Goal: Transaction & Acquisition: Purchase product/service

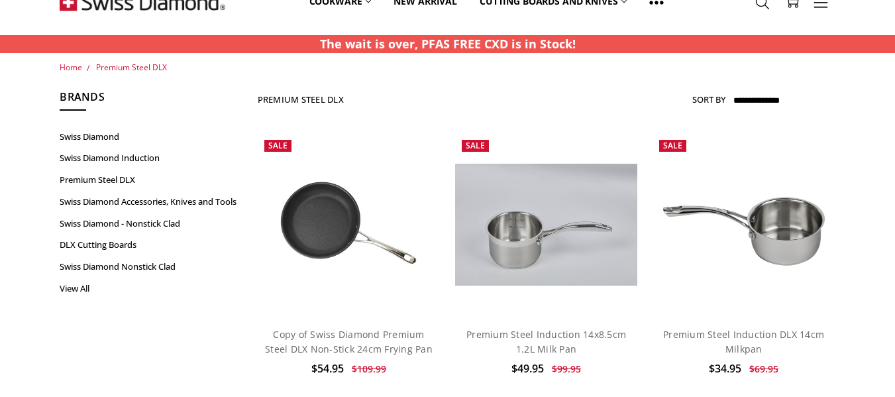
scroll to position [66, 0]
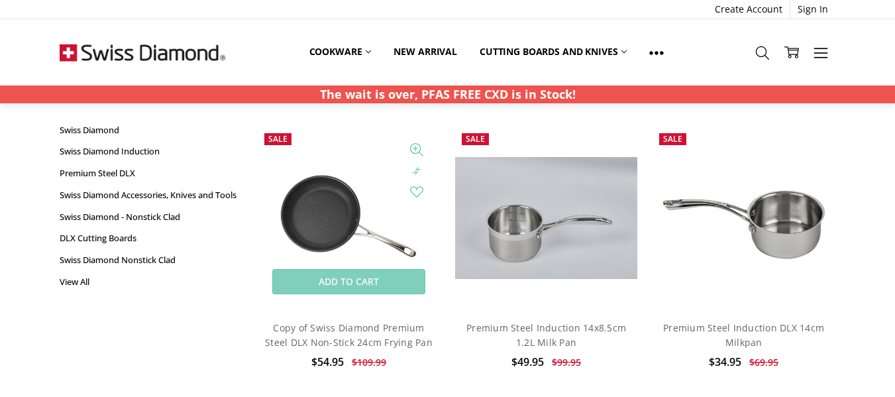
click at [318, 207] on img at bounding box center [349, 218] width 183 height 183
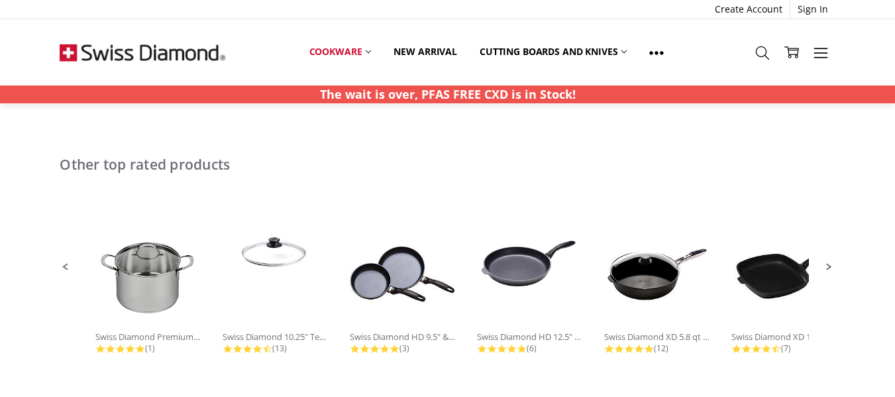
scroll to position [861, 0]
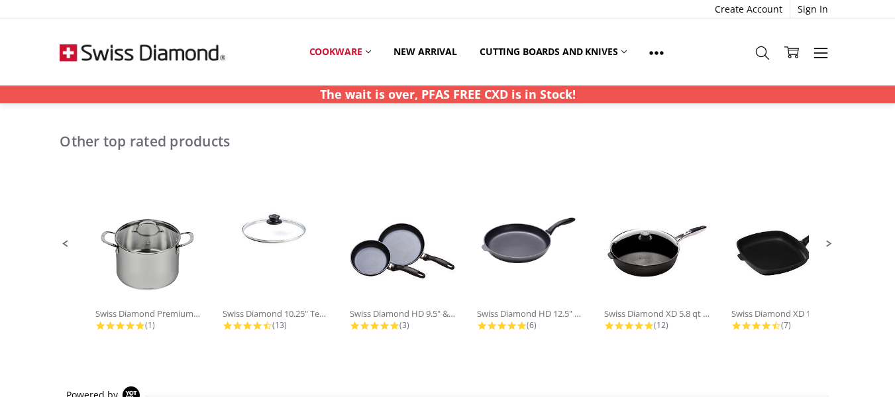
click at [831, 238] on span "Next Promoted Products Page" at bounding box center [830, 244] width 12 height 12
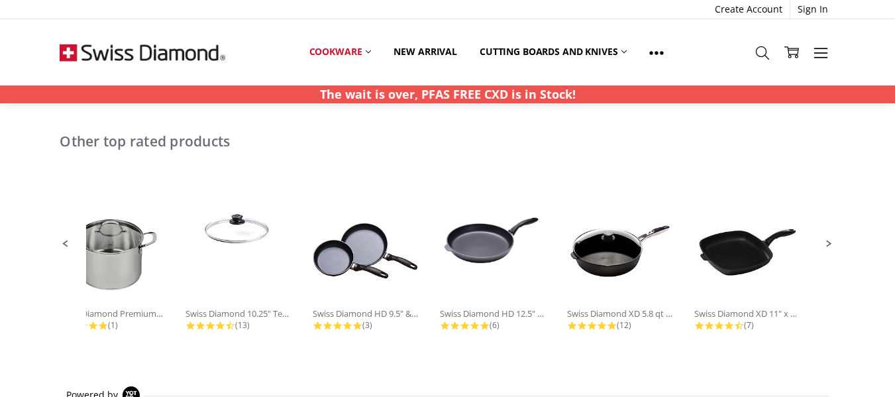
click at [737, 245] on img at bounding box center [747, 251] width 106 height 106
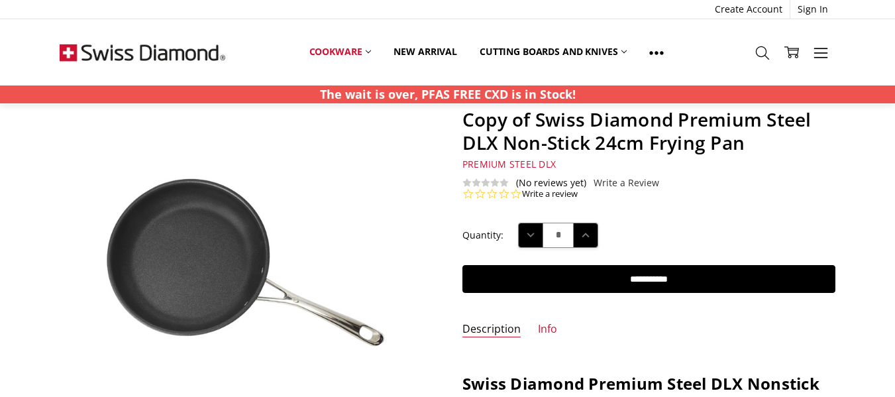
scroll to position [66, 0]
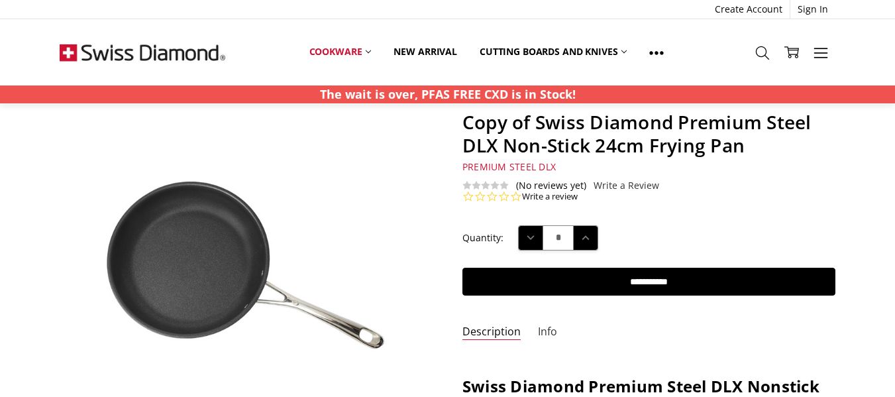
click at [547, 335] on link "Info" at bounding box center [547, 332] width 19 height 15
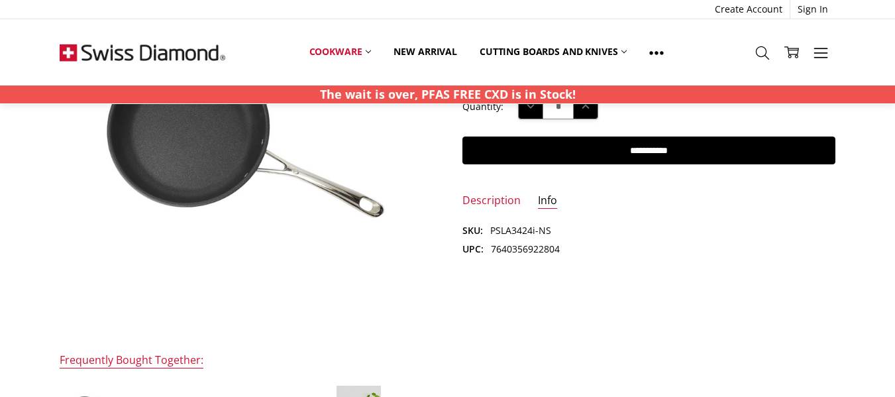
scroll to position [199, 0]
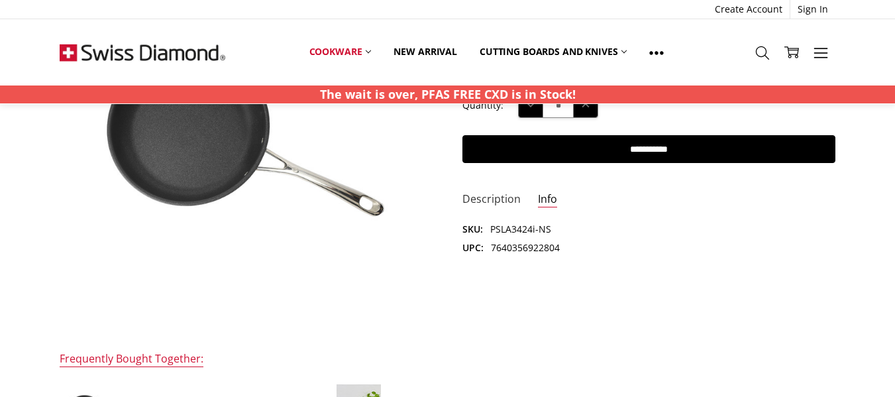
click at [502, 196] on link "Description" at bounding box center [491, 199] width 58 height 15
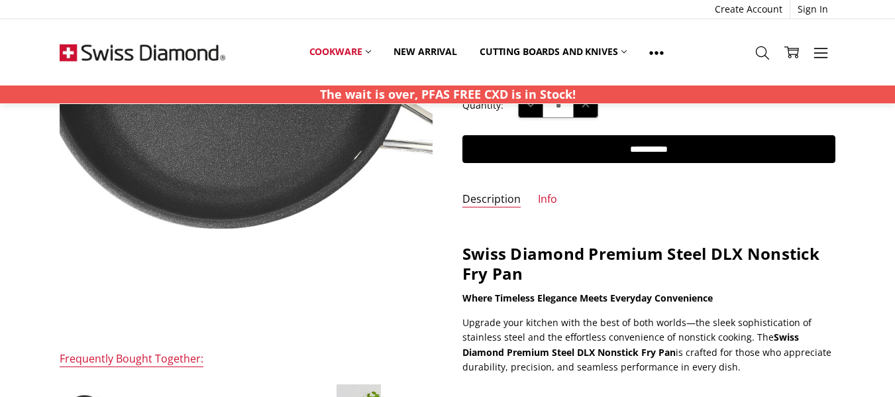
click at [160, 188] on img at bounding box center [358, 70] width 848 height 848
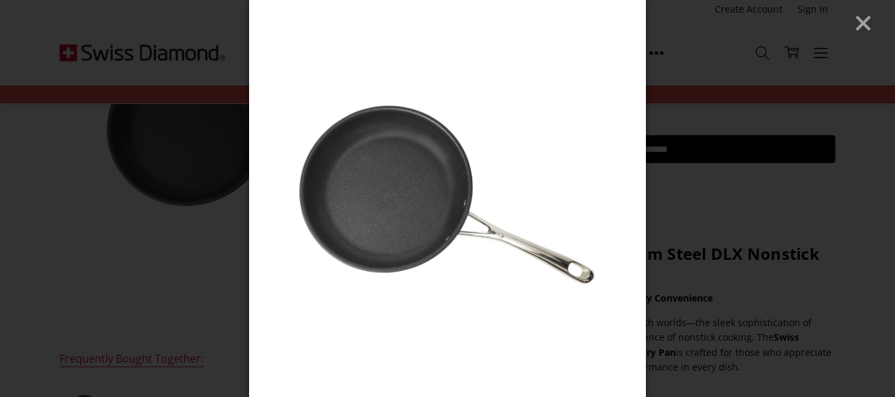
click at [322, 227] on img at bounding box center [447, 198] width 397 height 397
drag, startPoint x: 875, startPoint y: 21, endPoint x: 867, endPoint y: 28, distance: 10.3
click at [874, 22] on div at bounding box center [447, 198] width 895 height 397
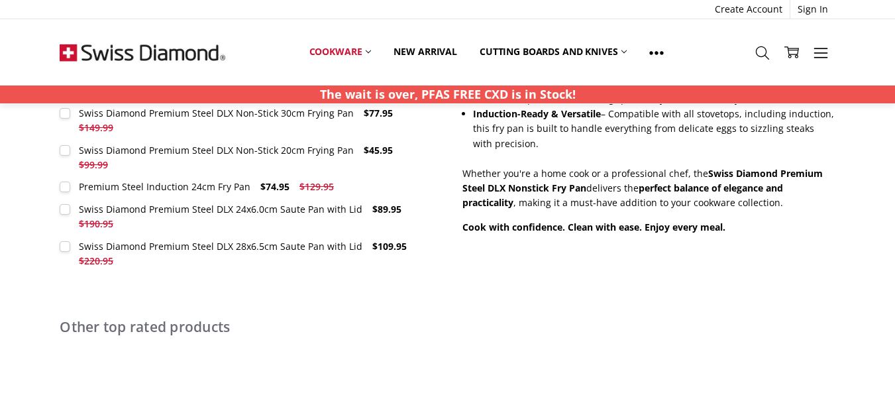
scroll to position [678, 0]
